Goal: Entertainment & Leisure: Consume media (video, audio)

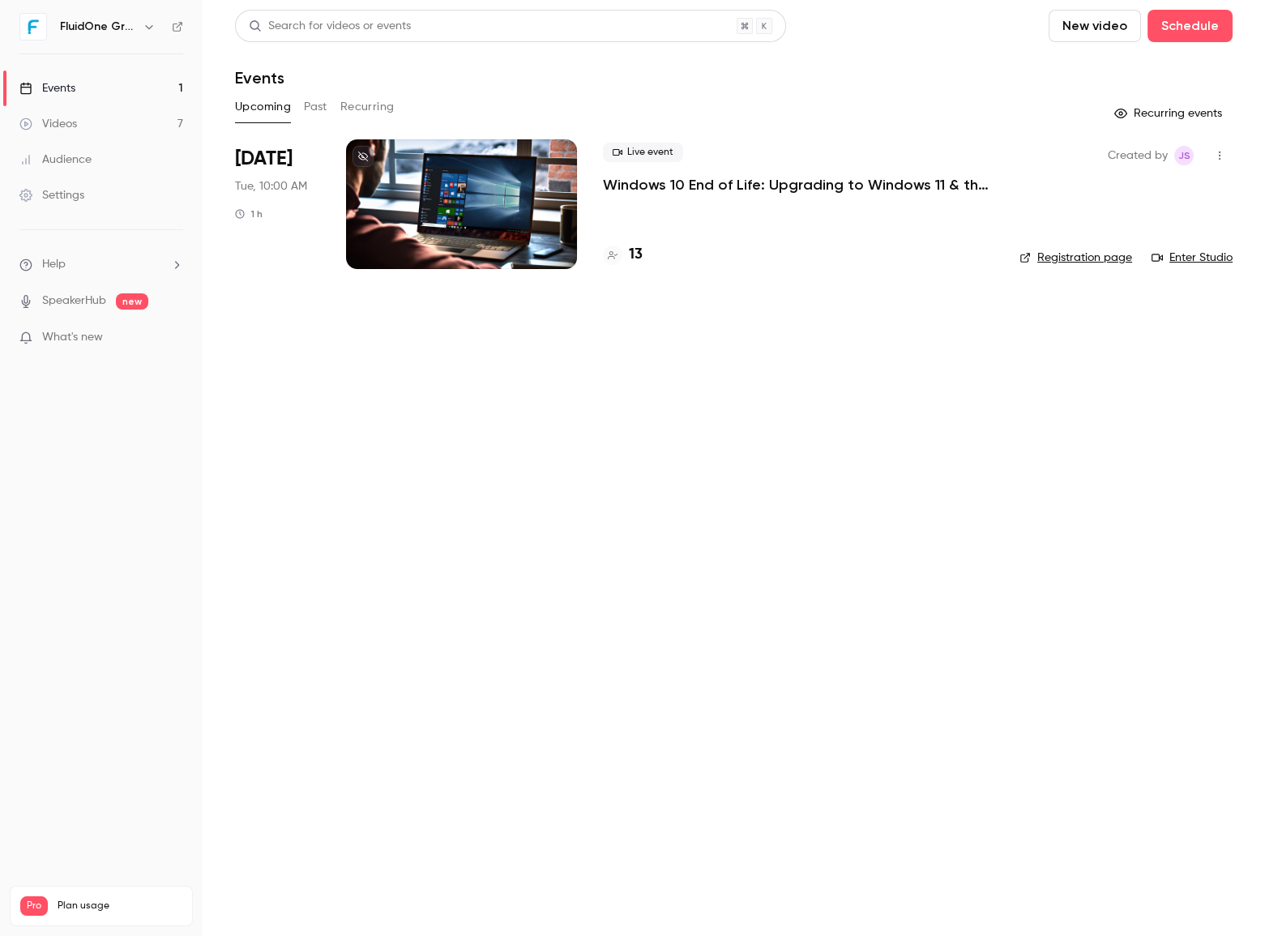
click at [154, 113] on link "Videos 7" at bounding box center [101, 124] width 203 height 36
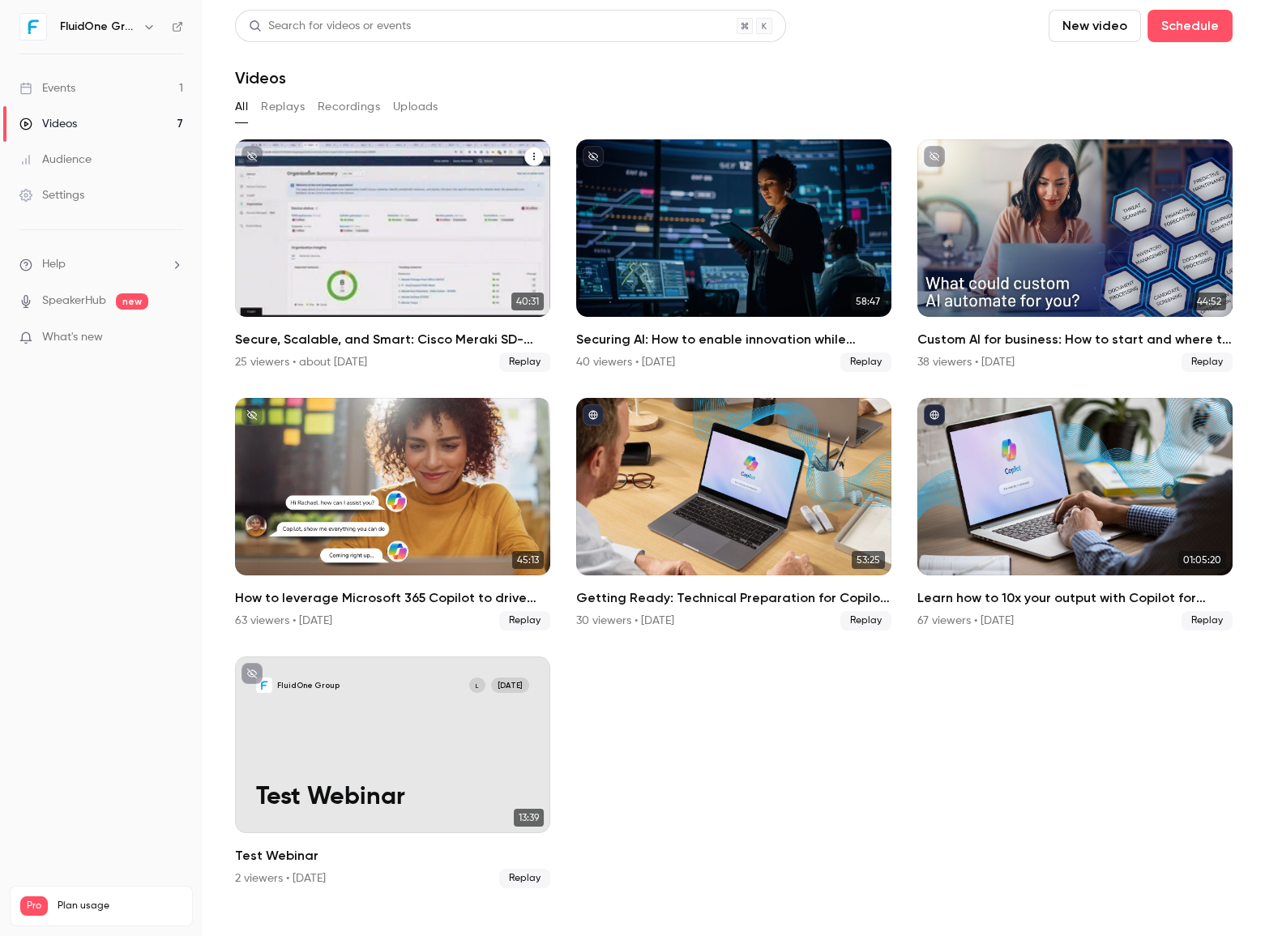
click at [399, 239] on p "Secure, Scalable, and Smart: Cisco Meraki SD-WAN for High-Performance Enterpris…" at bounding box center [392, 253] width 273 height 86
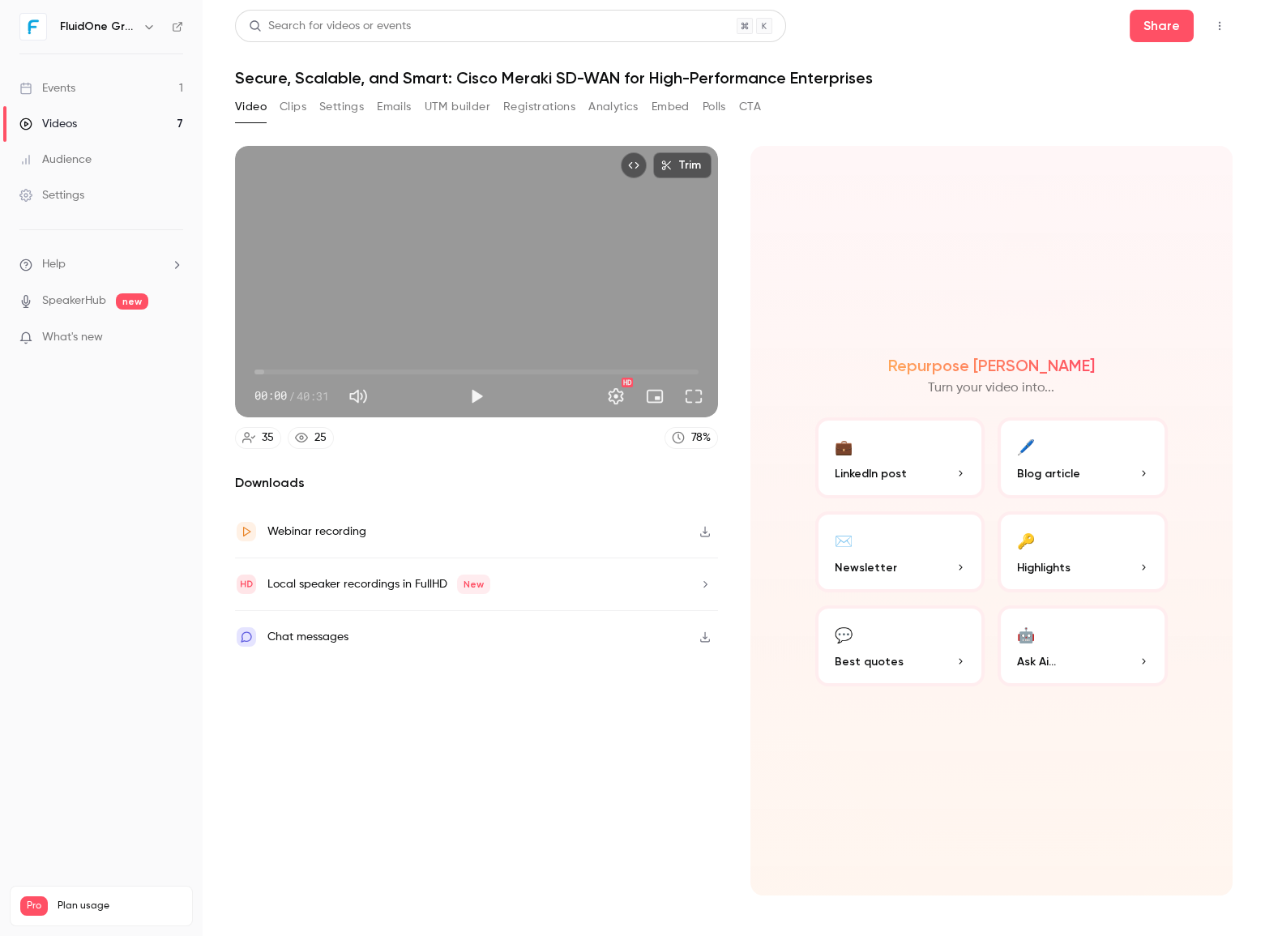
click at [510, 105] on button "Registrations" at bounding box center [539, 107] width 72 height 26
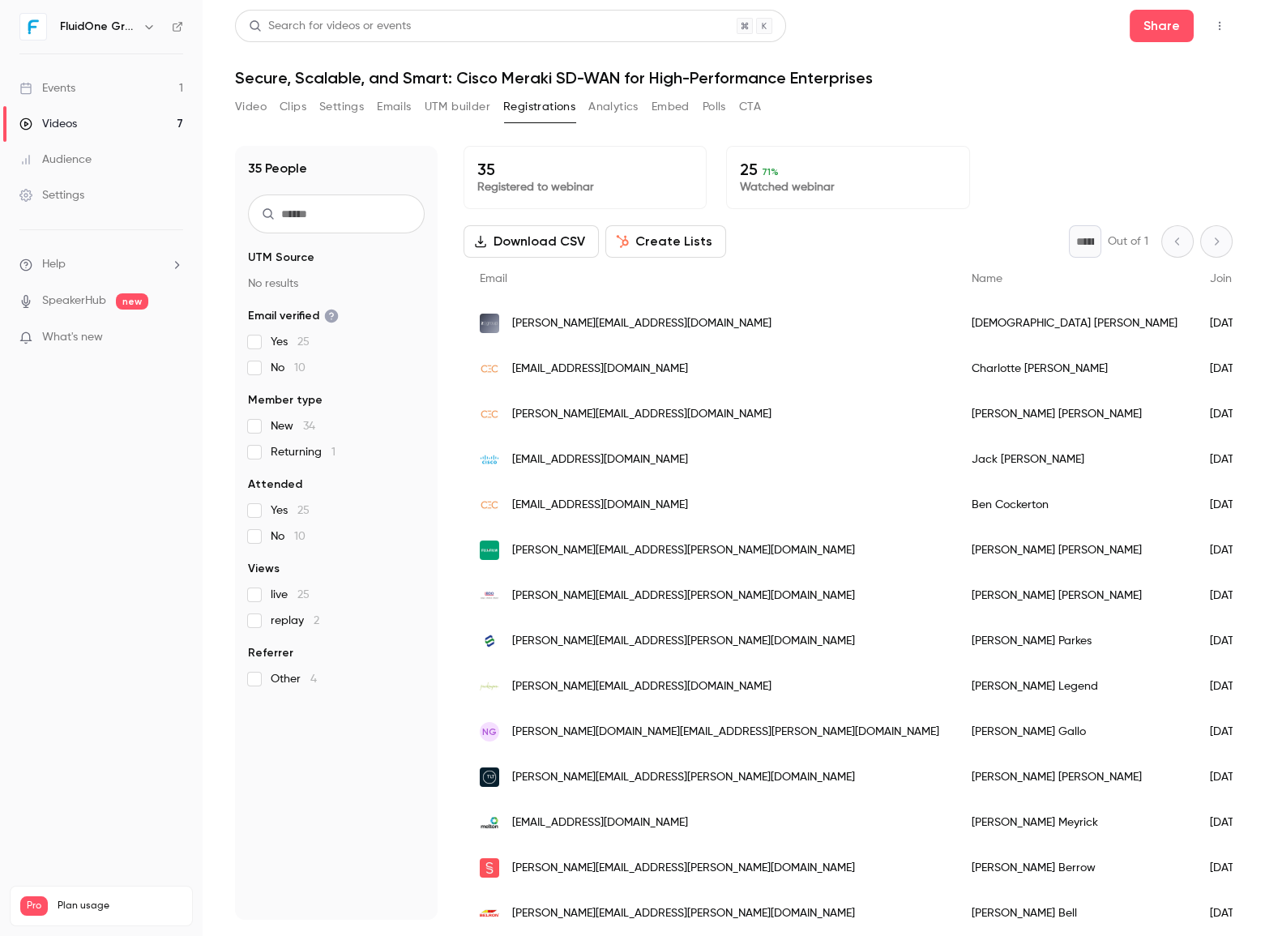
click at [609, 96] on button "Analytics" at bounding box center [613, 107] width 50 height 26
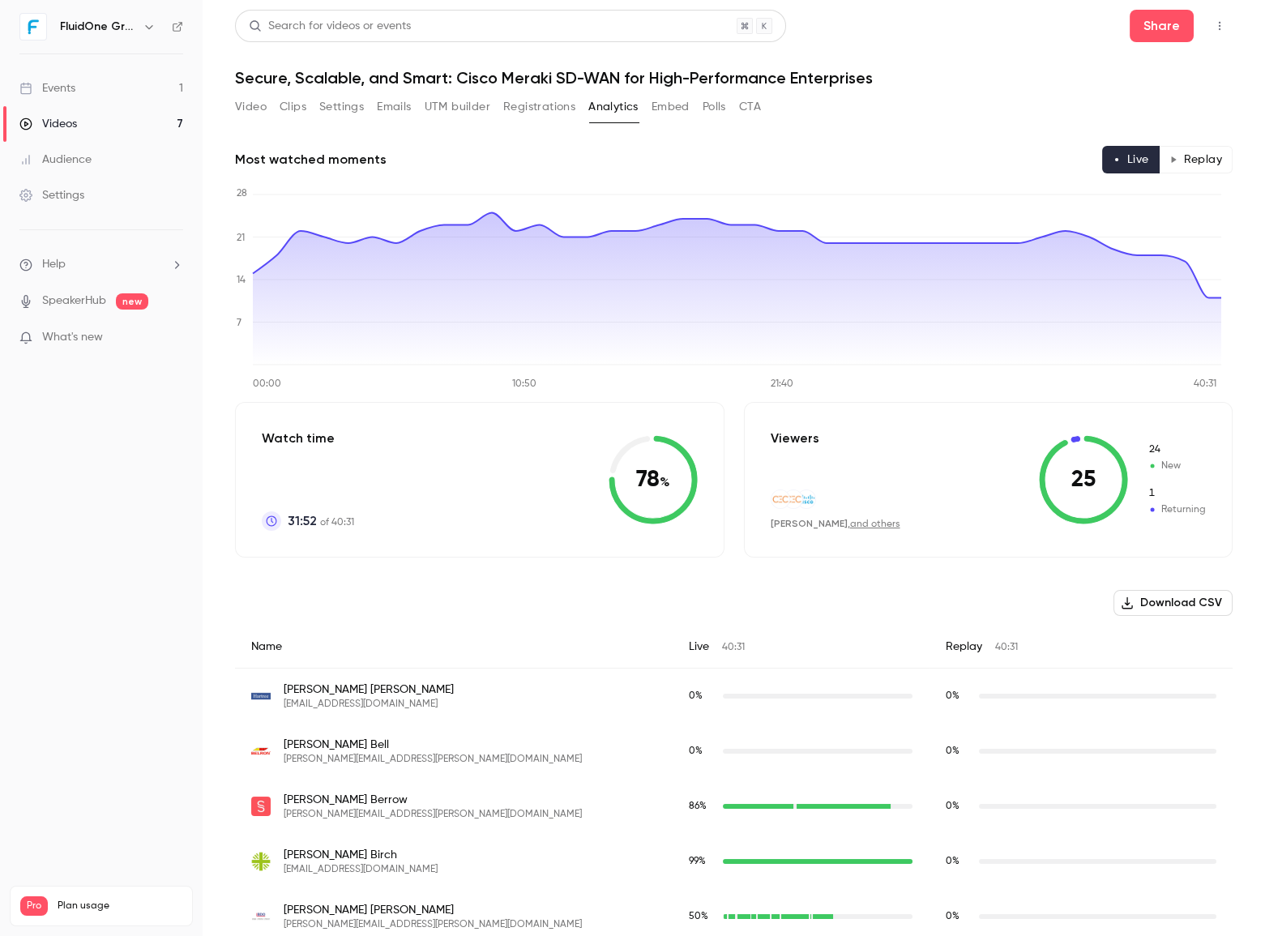
click at [1191, 156] on button "Replay" at bounding box center [1196, 160] width 74 height 28
